Goal: Check status: Check status

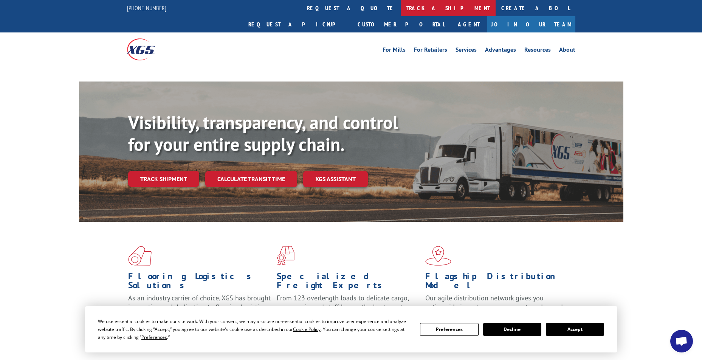
click at [400, 5] on link "track a shipment" at bounding box center [447, 8] width 95 height 16
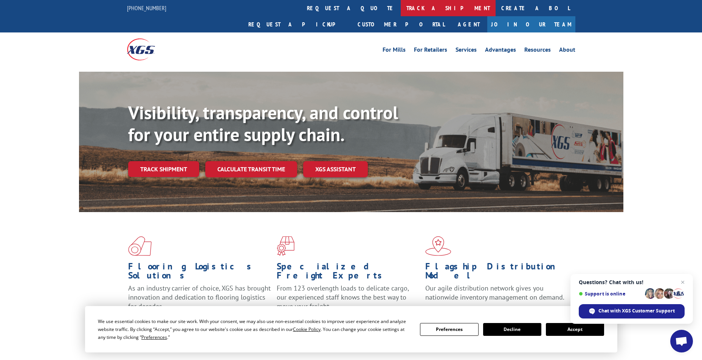
click at [400, 5] on link "track a shipment" at bounding box center [447, 8] width 95 height 16
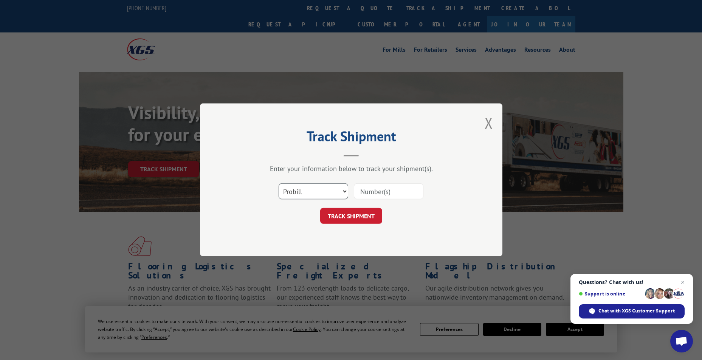
click at [325, 196] on select "Select category... Probill BOL PO" at bounding box center [313, 192] width 70 height 16
select select "bol"
click at [278, 184] on select "Select category... Probill BOL PO" at bounding box center [313, 192] width 70 height 16
paste input "6322741"
type input "6322741"
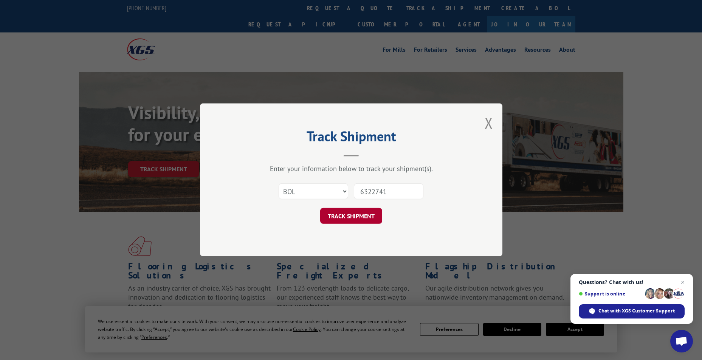
click at [348, 220] on button "TRACK SHIPMENT" at bounding box center [351, 217] width 62 height 16
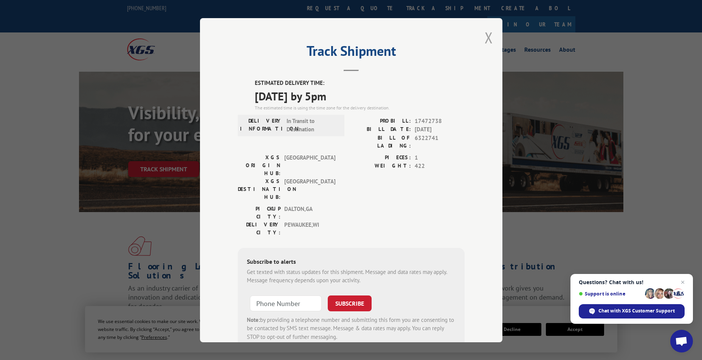
click at [484, 39] on button "Close modal" at bounding box center [488, 38] width 8 height 20
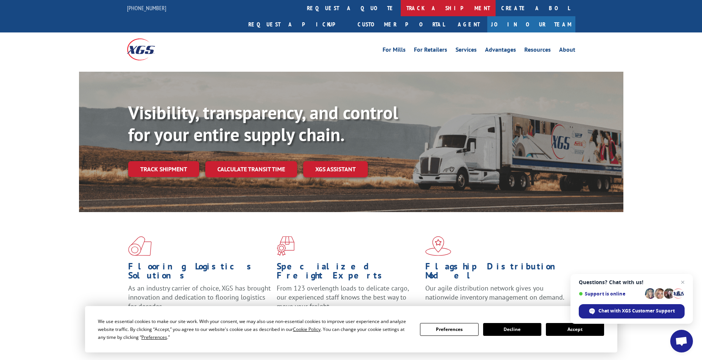
click at [400, 7] on link "track a shipment" at bounding box center [447, 8] width 95 height 16
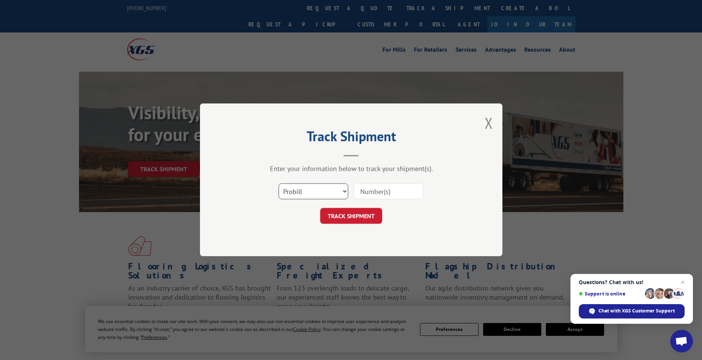
click at [328, 192] on select "Select category... Probill BOL PO" at bounding box center [313, 192] width 70 height 16
select select "bol"
click at [278, 184] on select "Select category... Probill BOL PO" at bounding box center [313, 192] width 70 height 16
paste input "6082627 PRO# - 17230232"
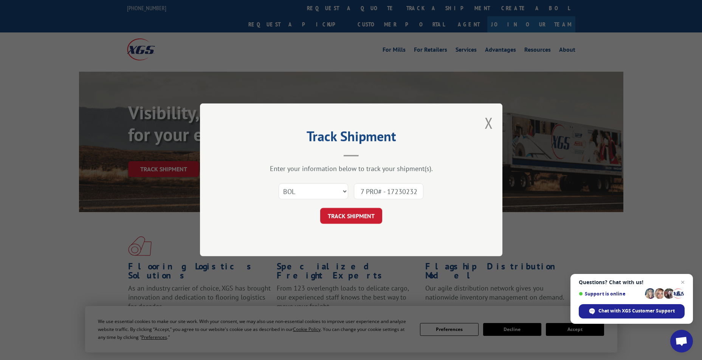
click at [386, 192] on input "6082627 PRO# - 17230232" at bounding box center [389, 192] width 70 height 16
type input "17230232"
click at [336, 190] on select "Select category... Probill BOL PO" at bounding box center [313, 192] width 70 height 16
select select "probill"
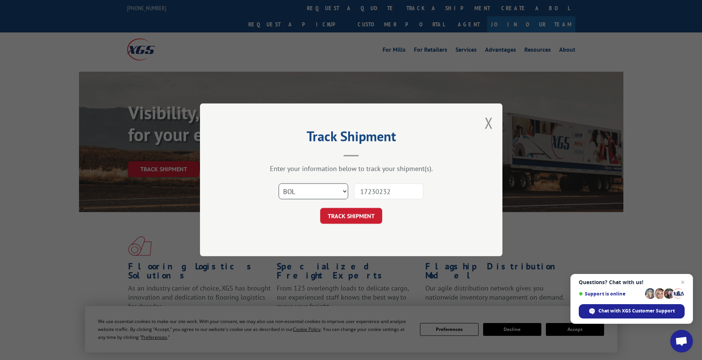
click at [278, 184] on select "Select category... Probill BOL PO" at bounding box center [313, 192] width 70 height 16
click at [355, 217] on button "TRACK SHIPMENT" at bounding box center [351, 217] width 62 height 16
